Goal: Information Seeking & Learning: Learn about a topic

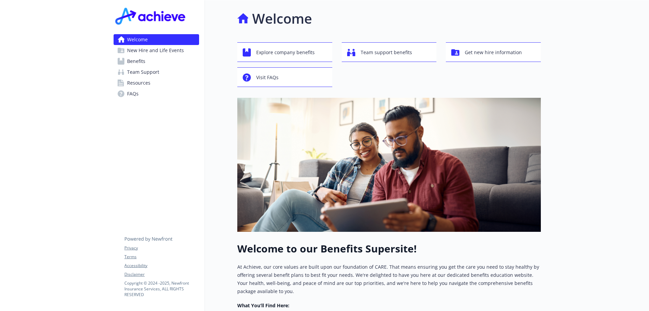
click at [146, 53] on span "New Hire and Life Events" at bounding box center [155, 50] width 57 height 11
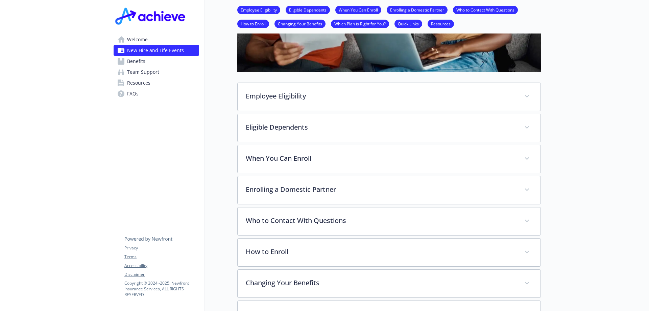
scroll to position [34, 0]
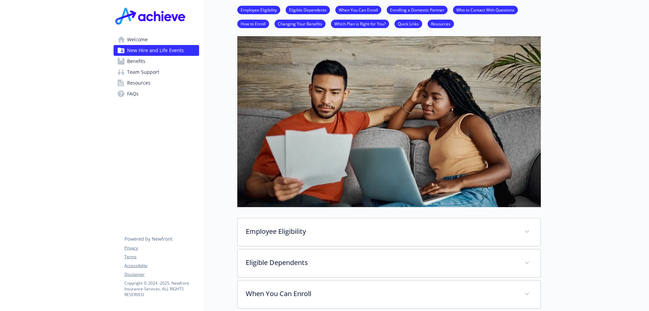
click at [134, 60] on span "Benefits" at bounding box center [136, 61] width 18 height 11
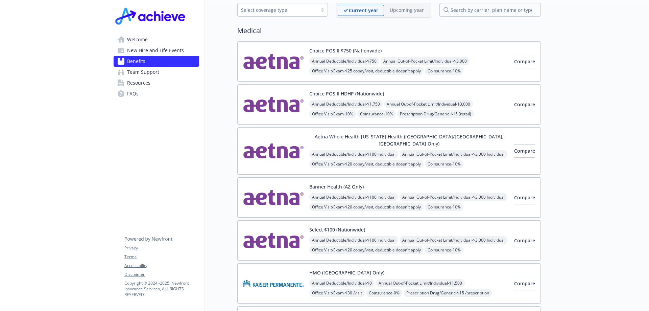
scroll to position [68, 0]
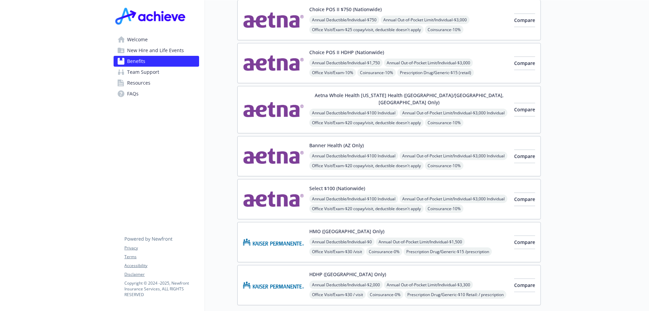
scroll to position [0, 0]
